Goal: Find contact information: Find contact information

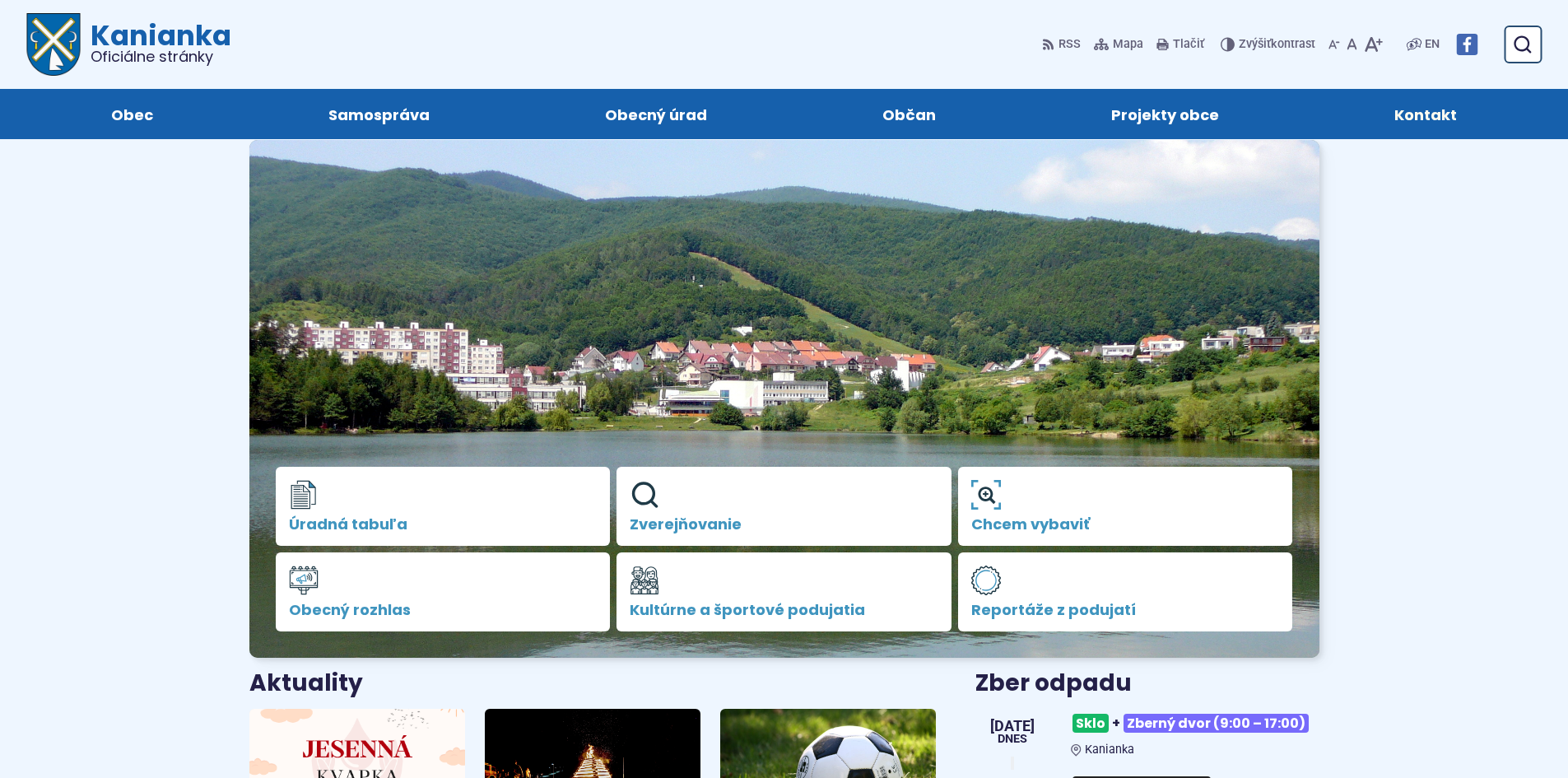
click at [1418, 121] on span "Kontakt" at bounding box center [1425, 113] width 63 height 50
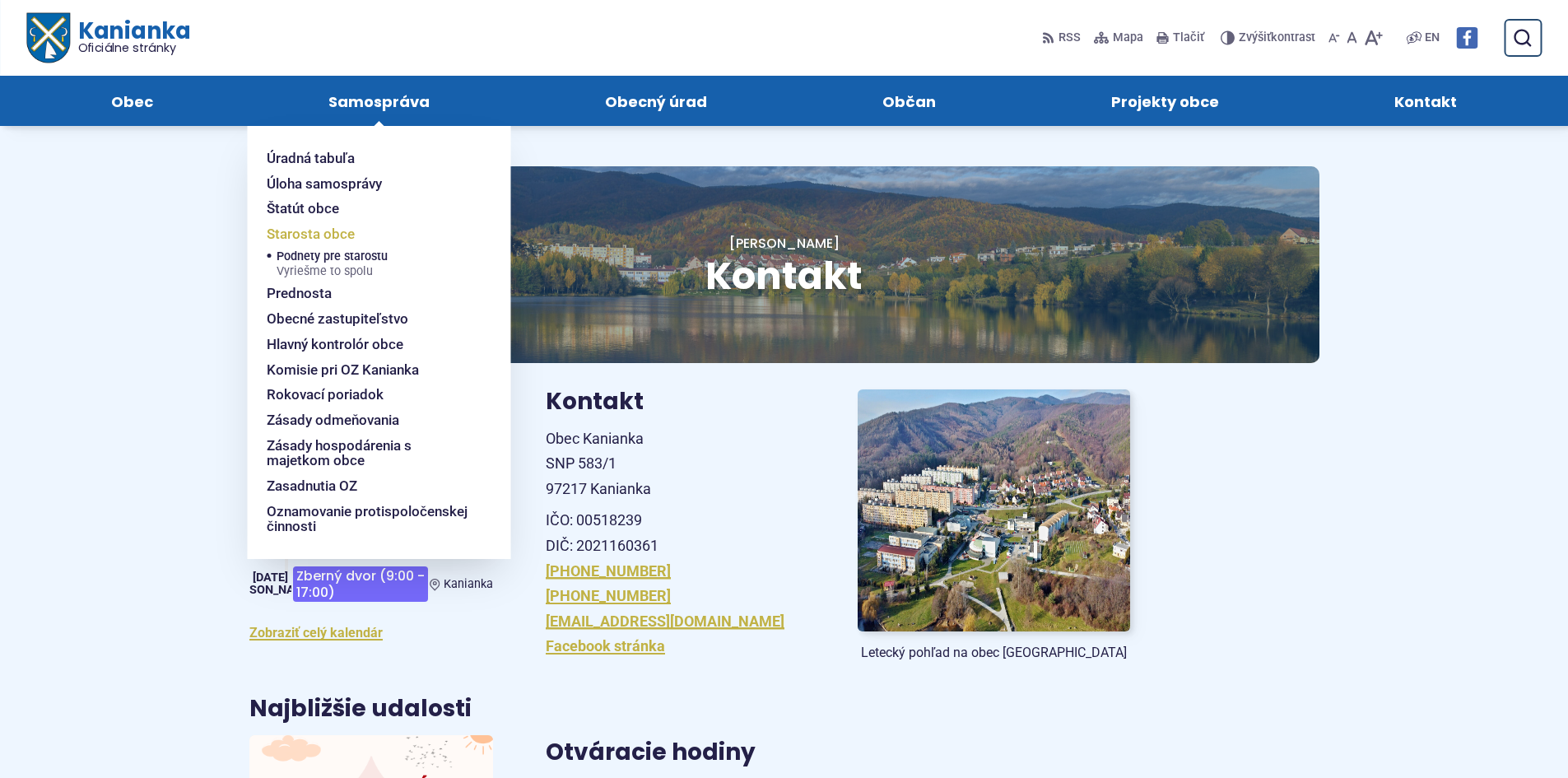
click at [321, 235] on span "Starosta obce" at bounding box center [311, 234] width 88 height 26
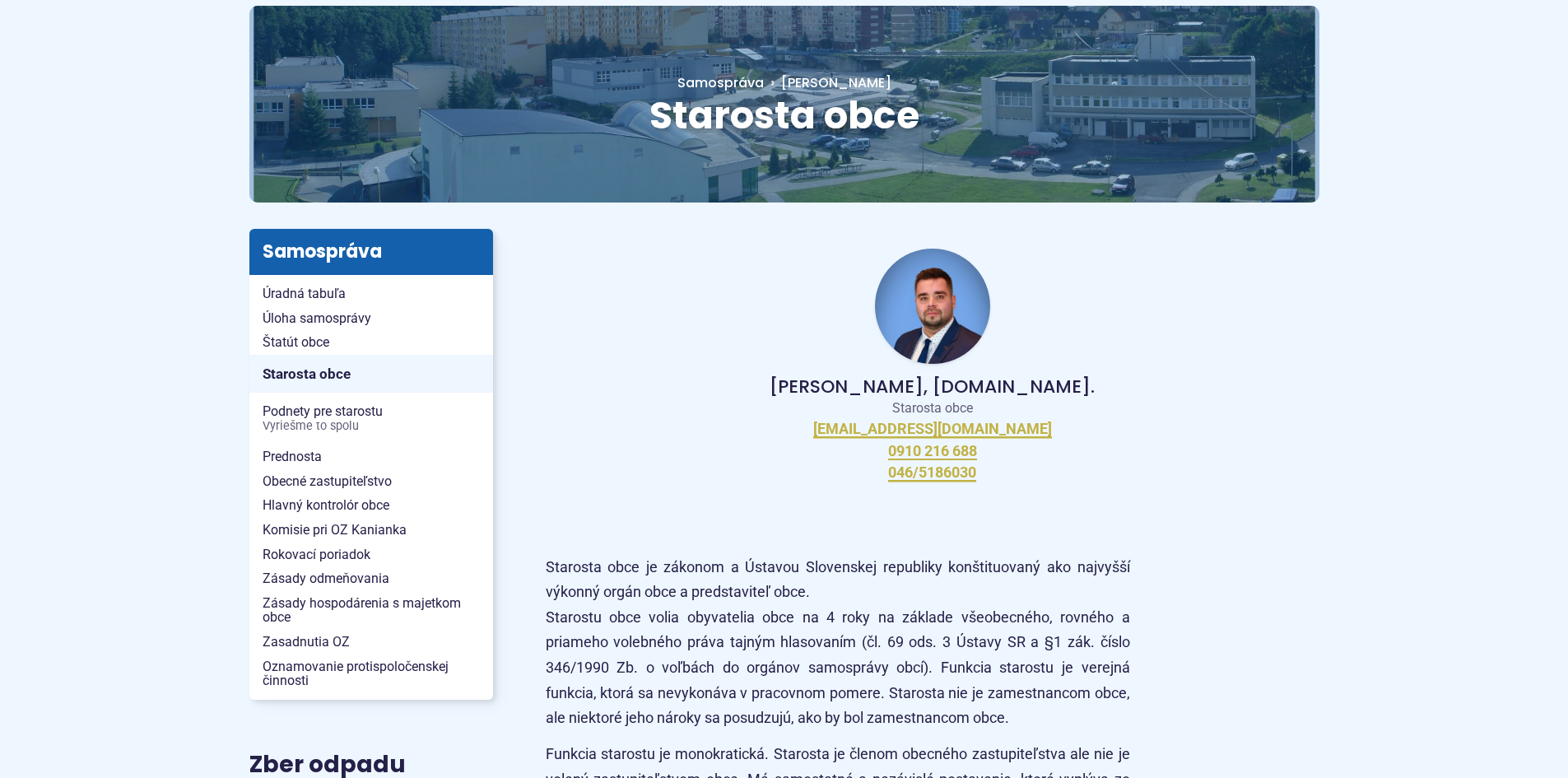
scroll to position [274, 0]
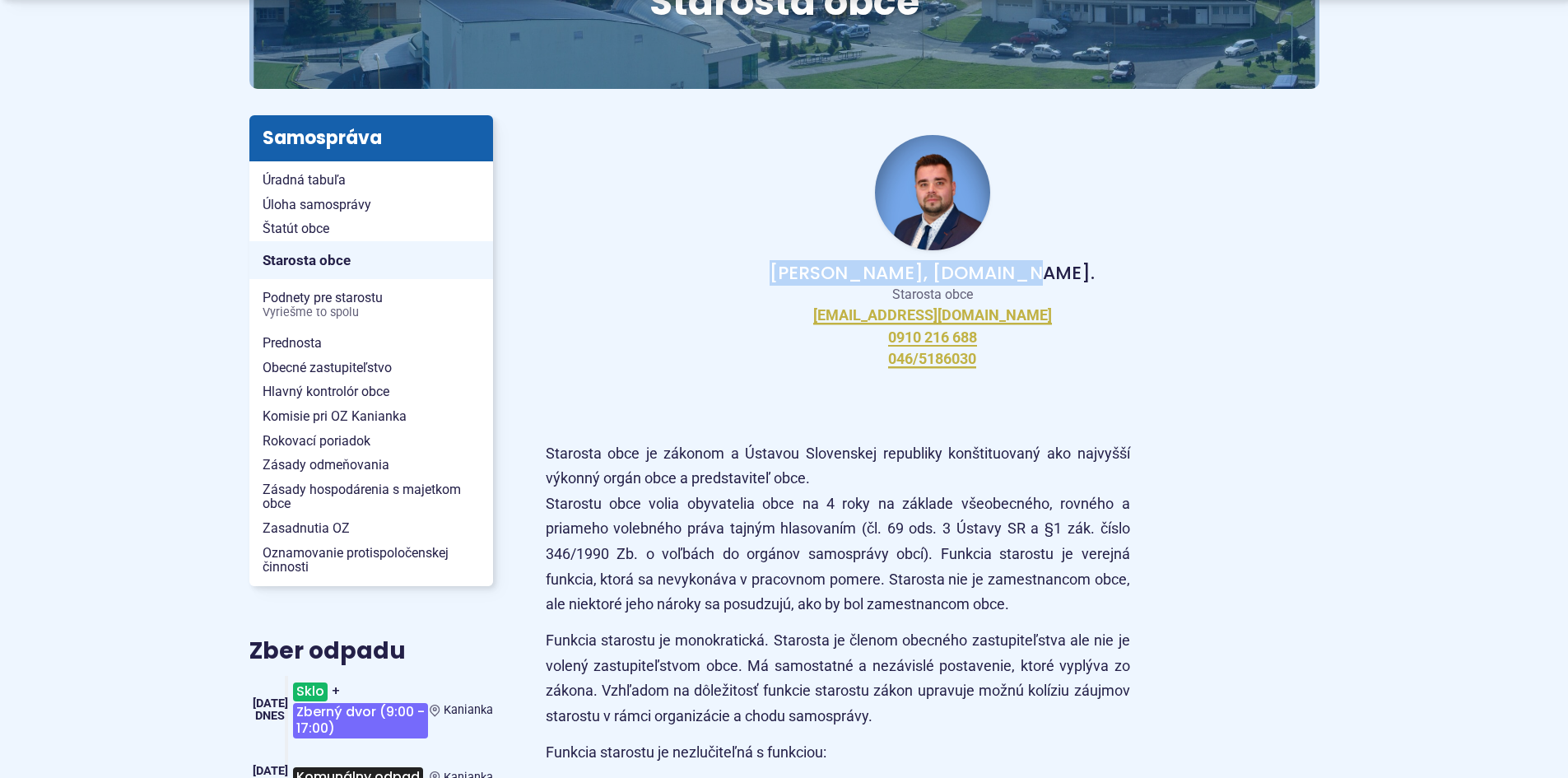
drag, startPoint x: 991, startPoint y: 273, endPoint x: 834, endPoint y: 275, distance: 157.0
click at [834, 275] on p "Peter Bielický, DiS.art." at bounding box center [932, 273] width 721 height 19
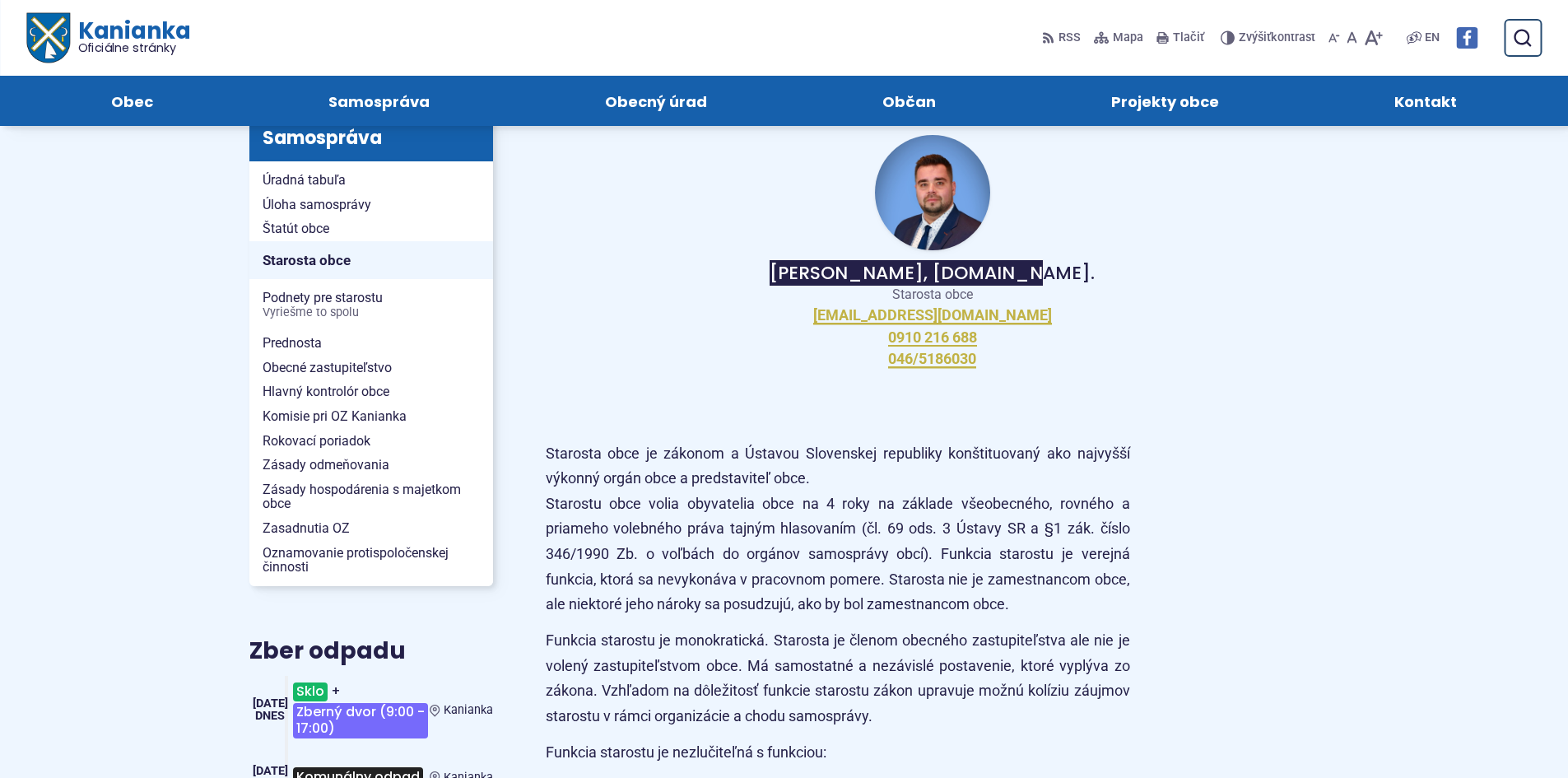
scroll to position [0, 0]
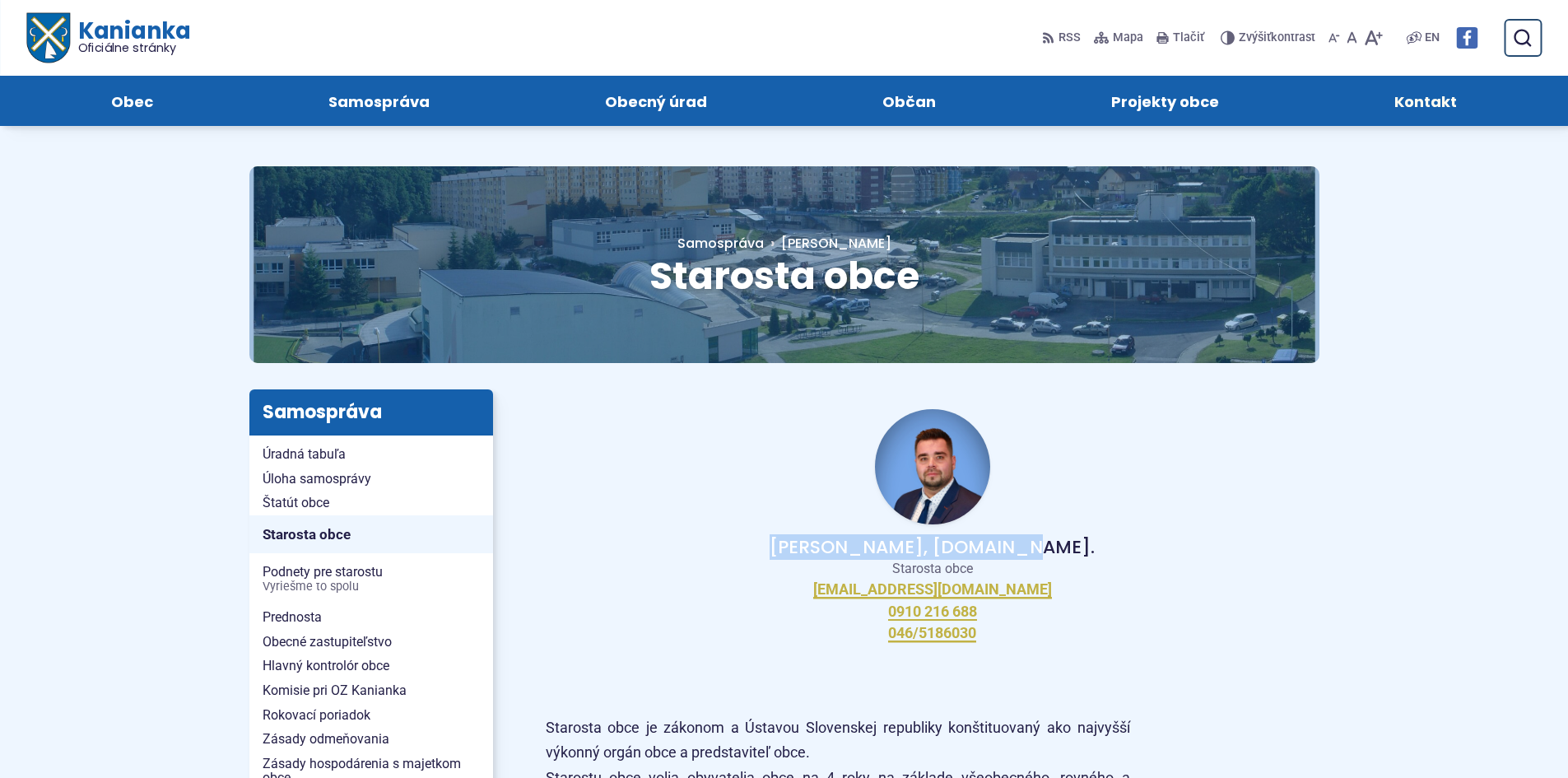
click at [1410, 100] on span "Kontakt" at bounding box center [1425, 101] width 63 height 50
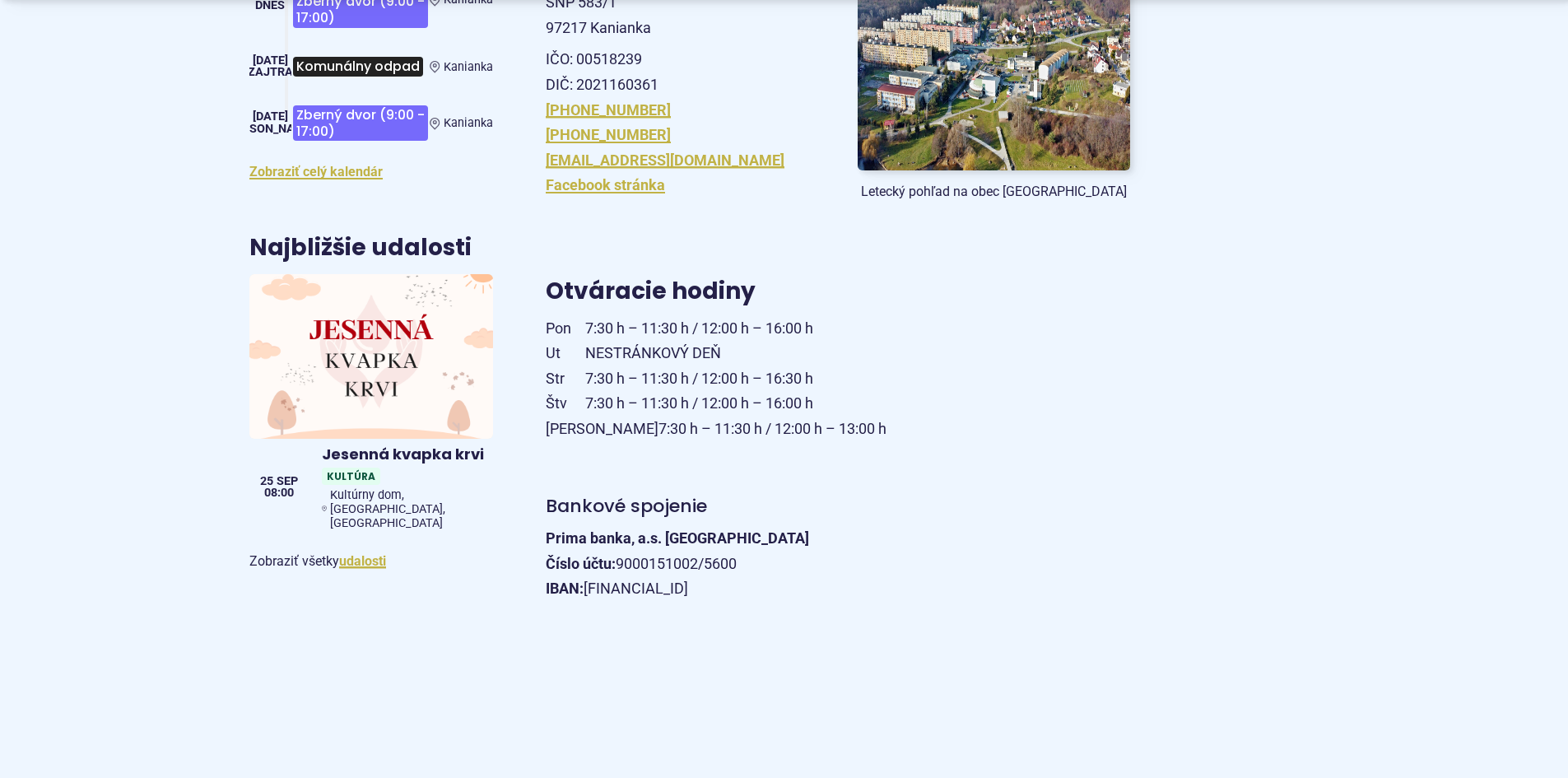
scroll to position [548, 0]
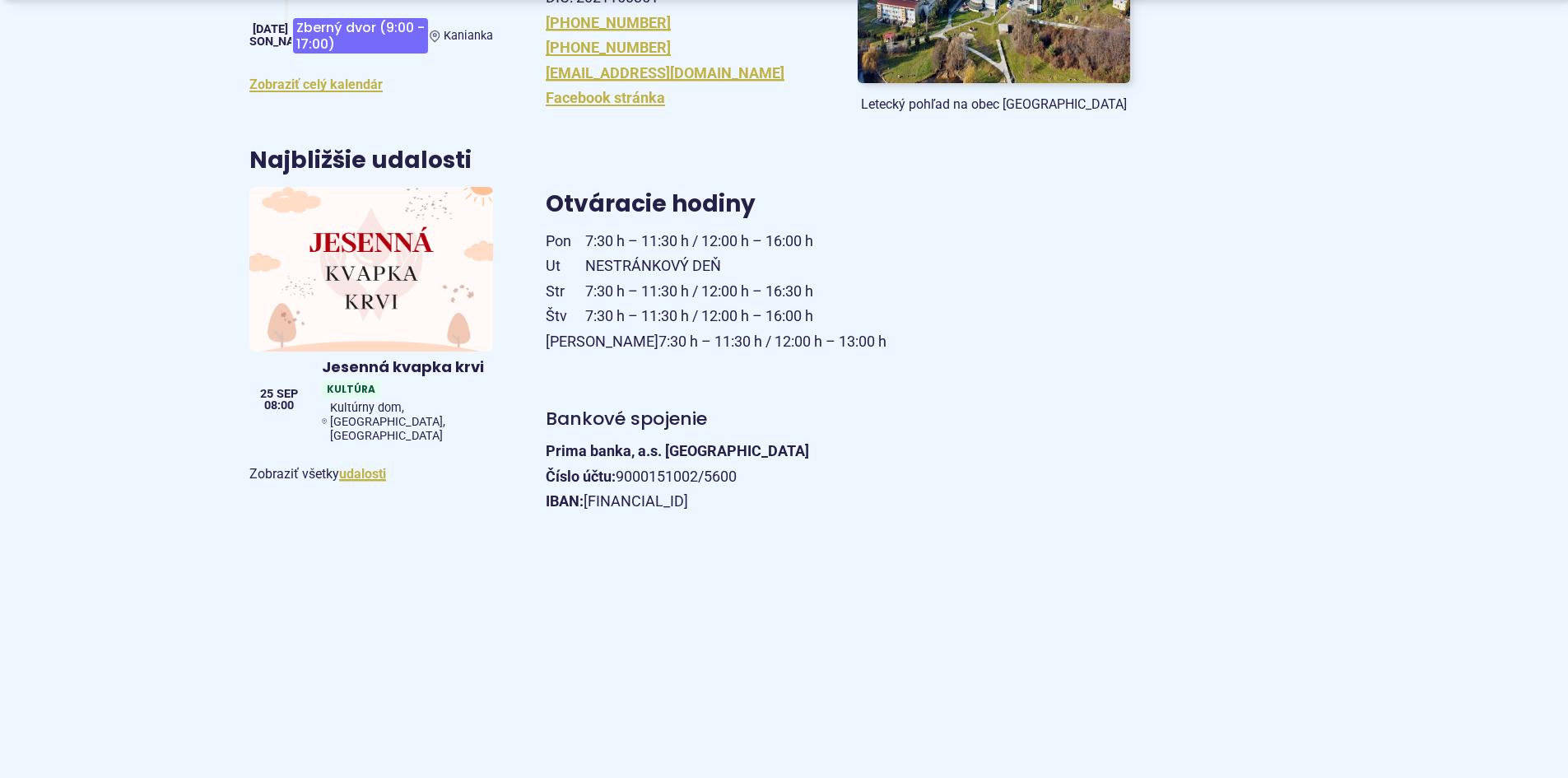
drag, startPoint x: 811, startPoint y: 498, endPoint x: 590, endPoint y: 501, distance: 221.0
click at [590, 501] on p "Prima banka, a.s. Prievidza Číslo účtu: [FINANCIAL_ID]/5600 IBAN: [FINANCIAL_ID]" at bounding box center [838, 477] width 584 height 76
copy p "[FINANCIAL_ID]"
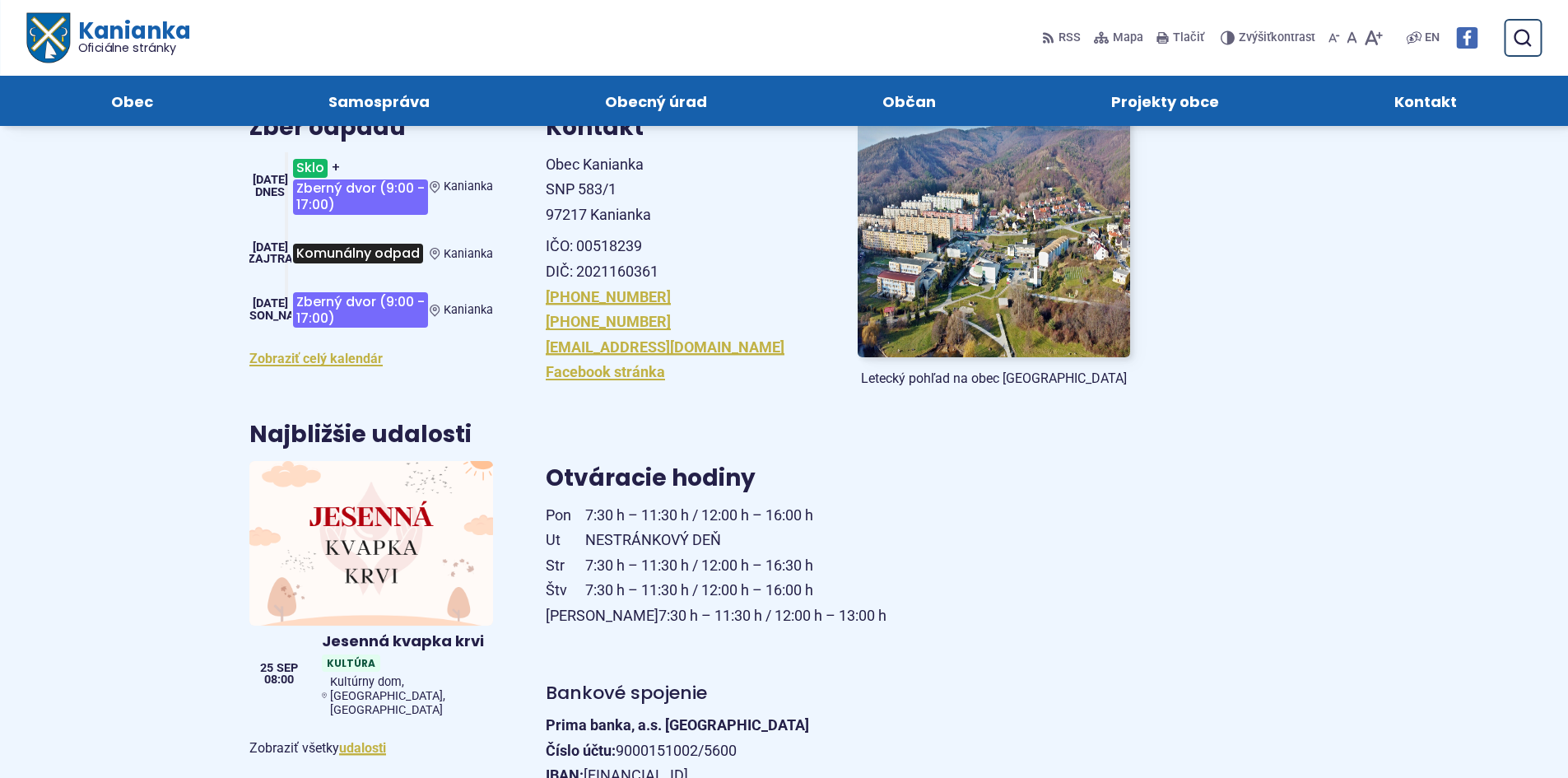
scroll to position [136, 0]
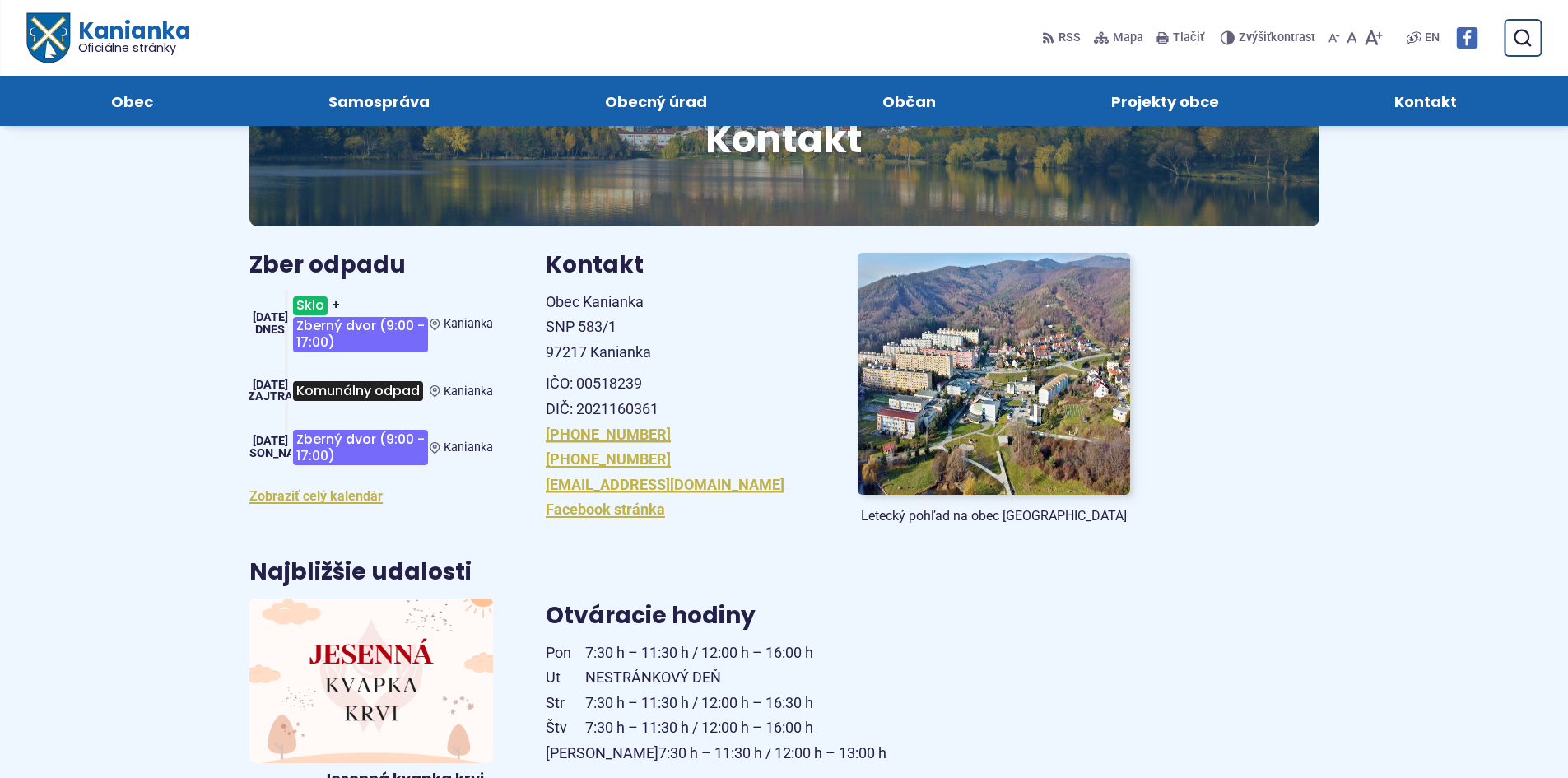
click at [619, 384] on p "IČO: 00518239 DIČ: 2021160361" at bounding box center [682, 396] width 273 height 50
drag, startPoint x: 649, startPoint y: 388, endPoint x: 578, endPoint y: 384, distance: 71.1
click at [578, 384] on p "IČO: 00518239 DIČ: 2021160361" at bounding box center [682, 396] width 273 height 50
copy p "00518239"
click at [624, 416] on p "IČO: 00518239 DIČ: 2021160361" at bounding box center [682, 396] width 273 height 50
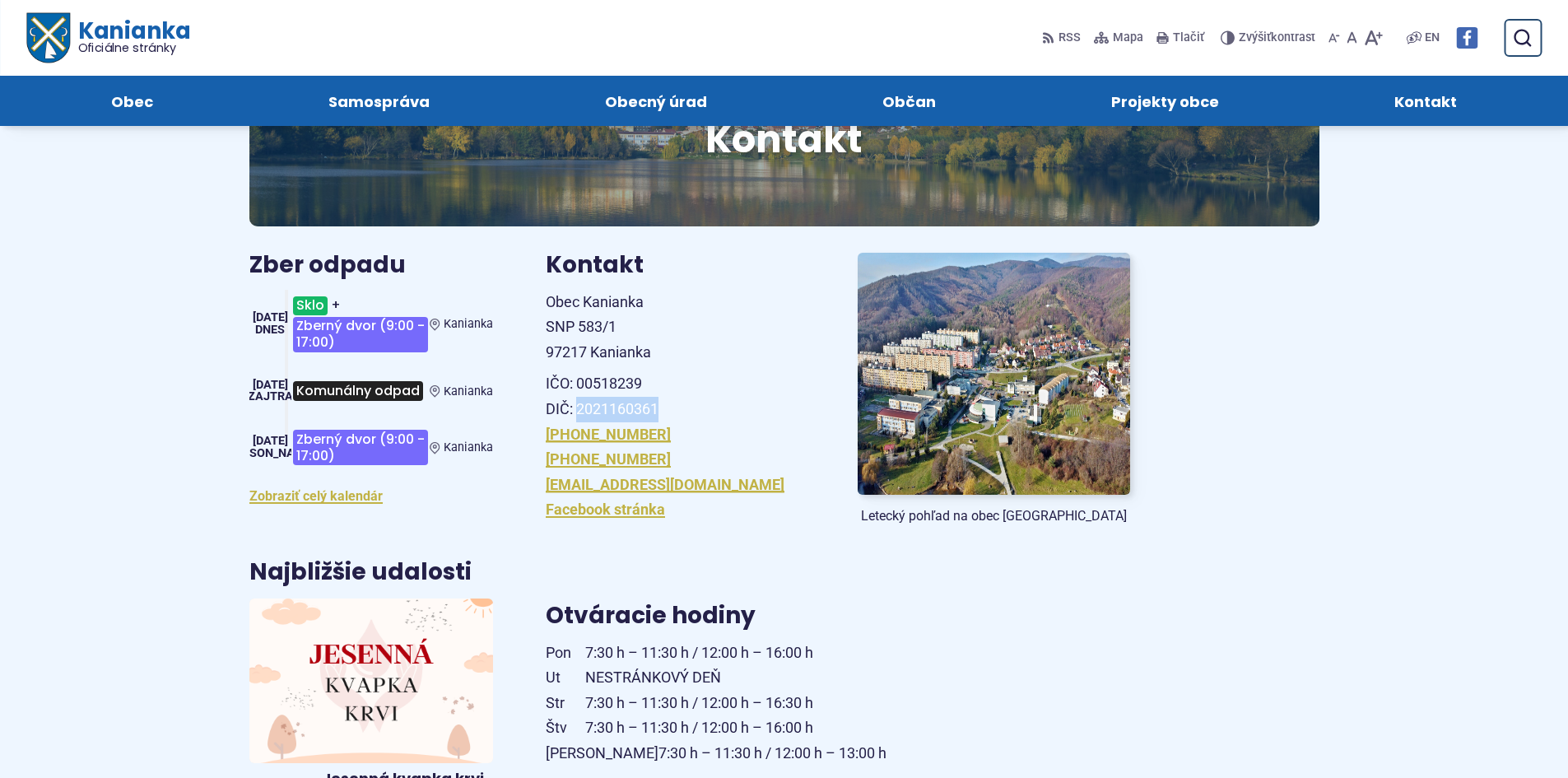
drag, startPoint x: 663, startPoint y: 404, endPoint x: 580, endPoint y: 404, distance: 83.0
click at [580, 404] on p "IČO: 00518239 DIČ: 2021160361" at bounding box center [682, 396] width 273 height 50
copy p "2021160361"
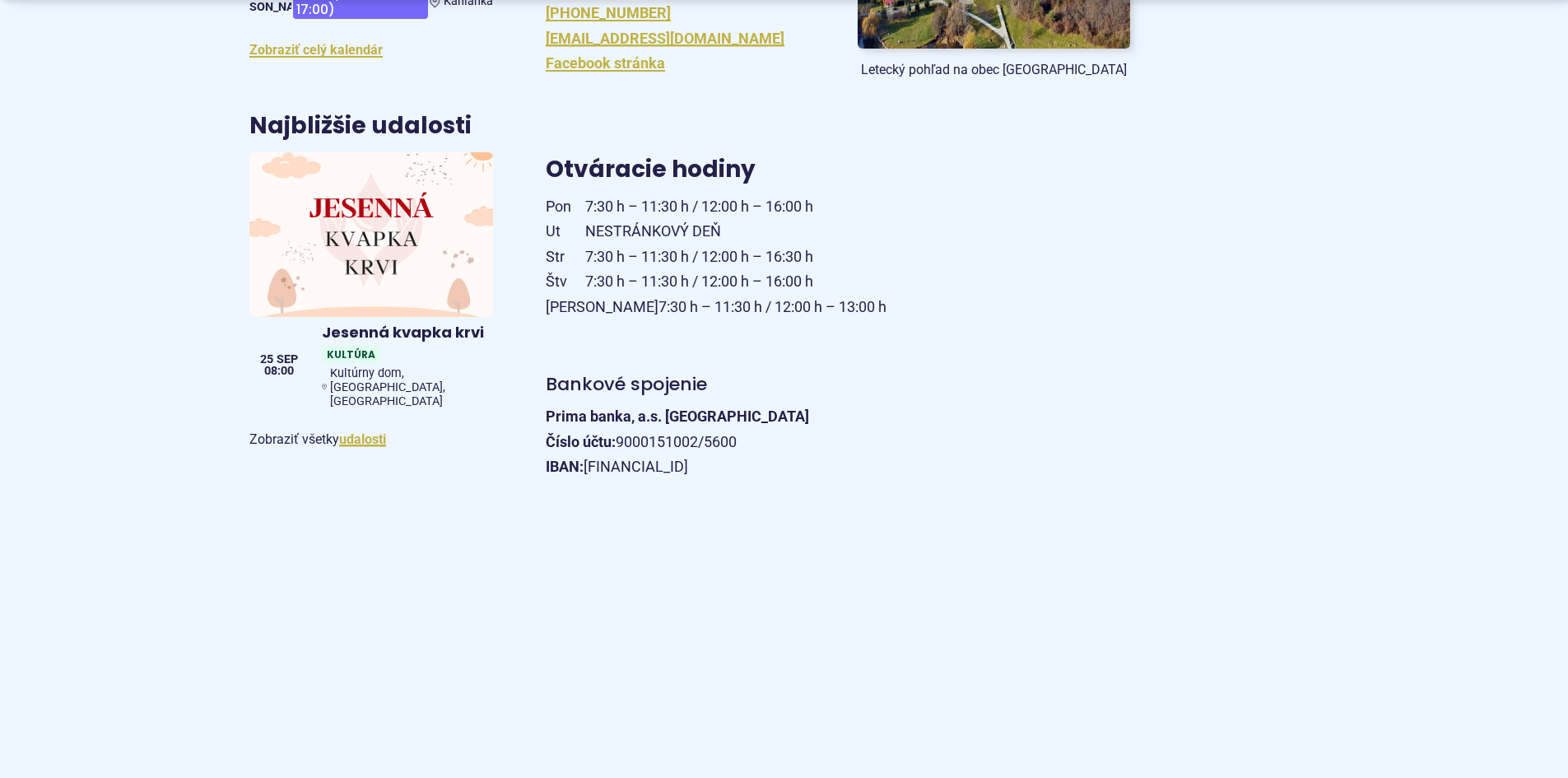
scroll to position [686, 0]
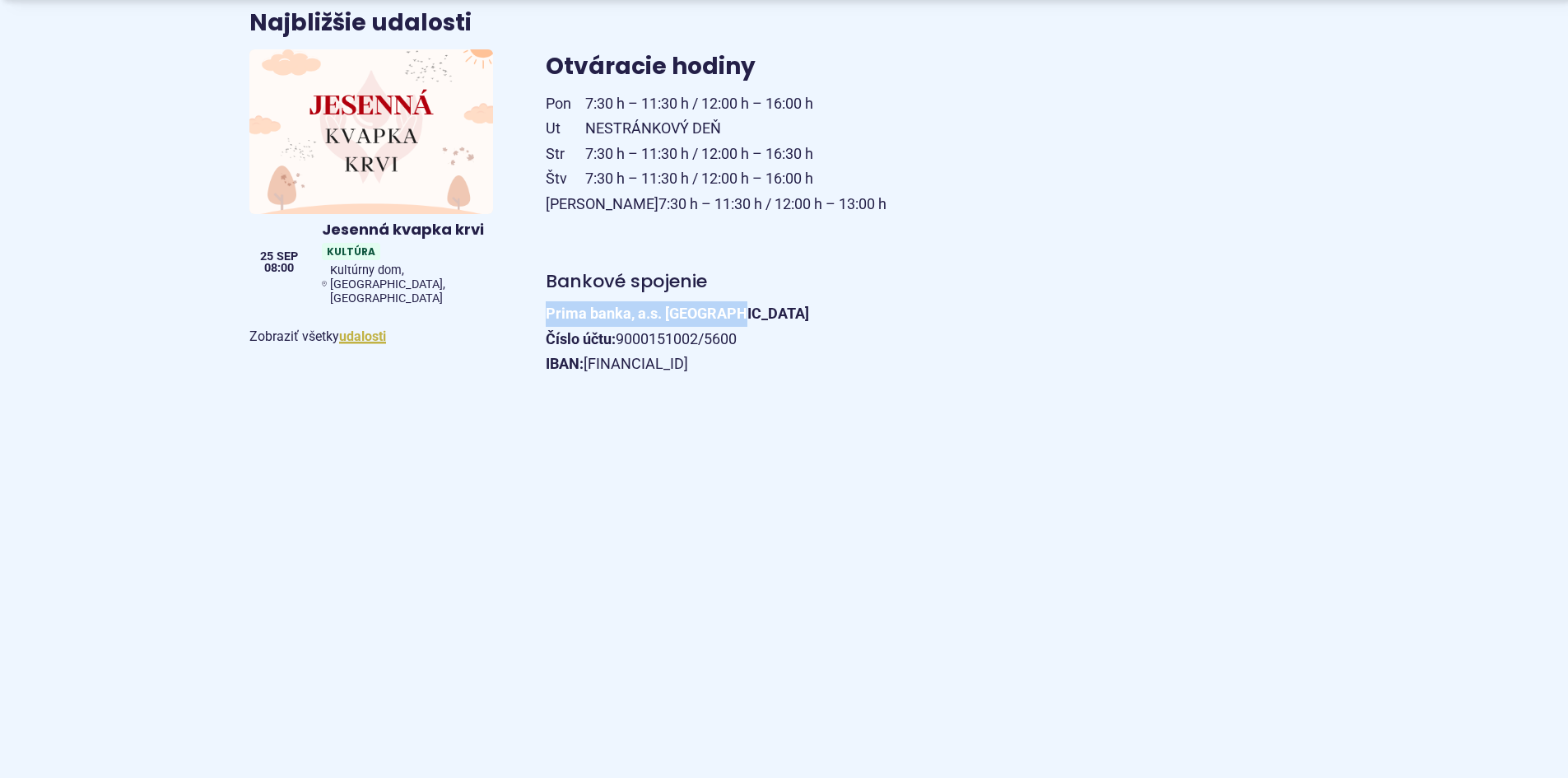
drag, startPoint x: 734, startPoint y: 312, endPoint x: 536, endPoint y: 320, distance: 198.2
copy strong "Prima banka, a.s. [GEOGRAPHIC_DATA]"
